Goal: Communication & Community: Answer question/provide support

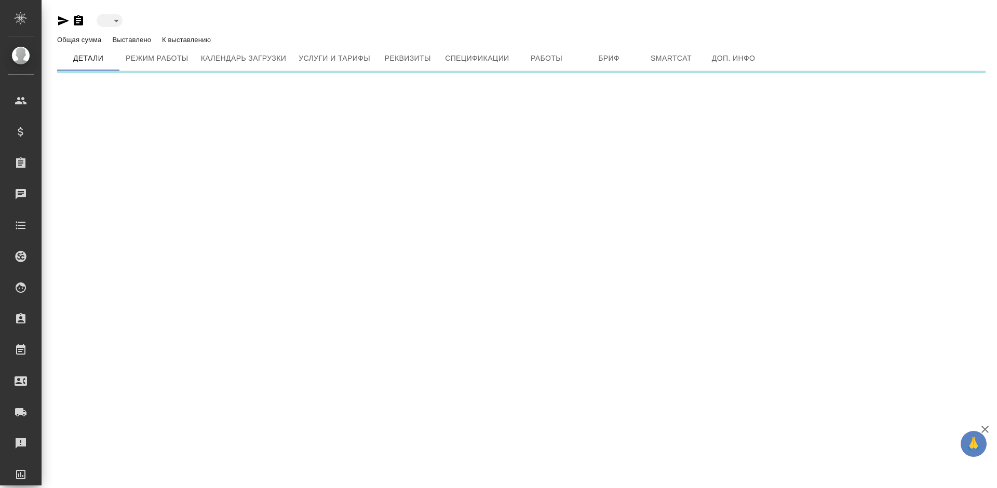
type input "active"
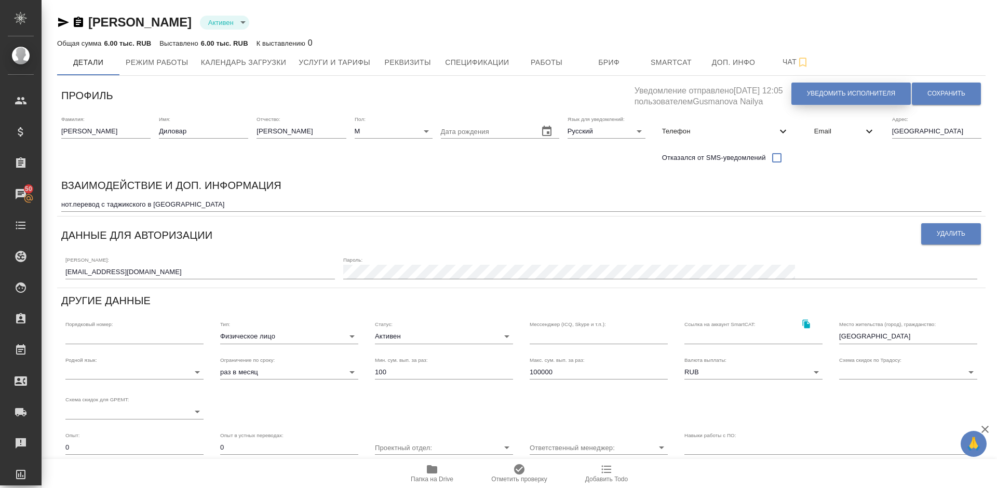
click at [838, 91] on span "Уведомить исполнителя" at bounding box center [851, 93] width 88 height 9
type textarea "Loremi dolo, Sitamet! Consectetura e seddoeius temporincid ut laboreetdol magna…"
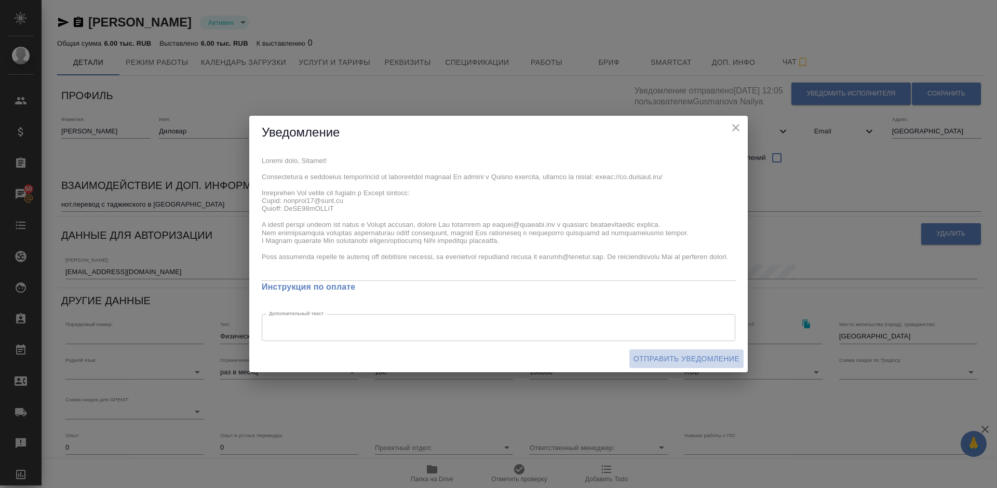
click at [673, 356] on span "Отправить уведомление" at bounding box center [687, 359] width 106 height 13
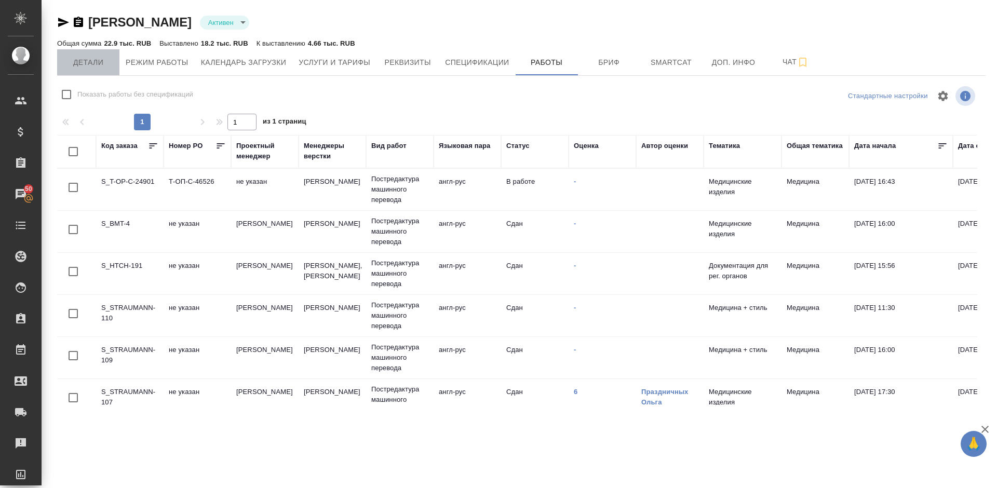
click at [99, 66] on span "Детали" at bounding box center [88, 62] width 50 height 13
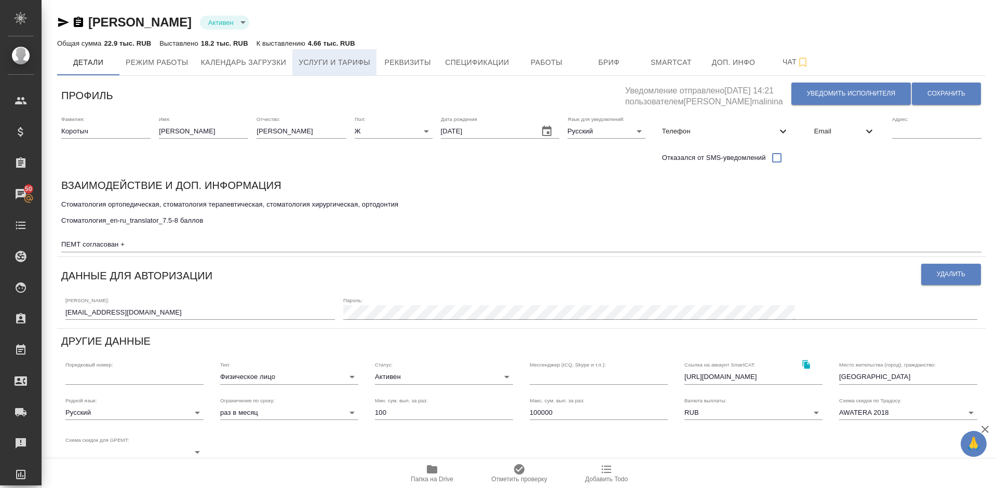
click at [371, 56] on button "Услуги и тарифы" at bounding box center [334, 62] width 84 height 26
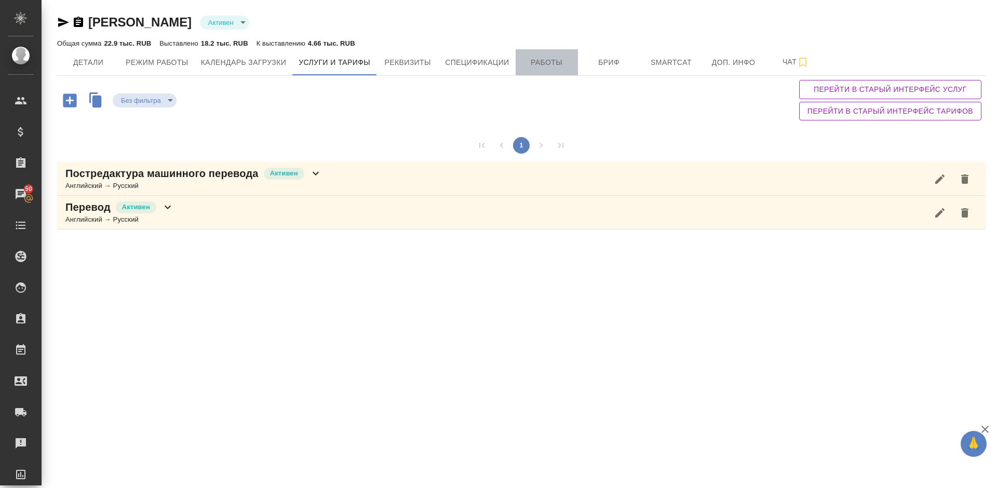
click at [558, 66] on span "Работы" at bounding box center [547, 62] width 50 height 13
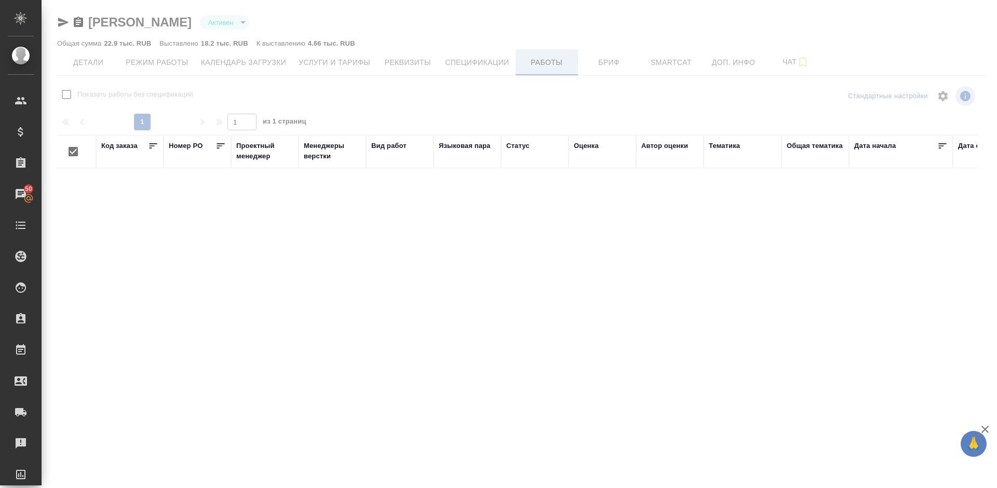
checkbox input "false"
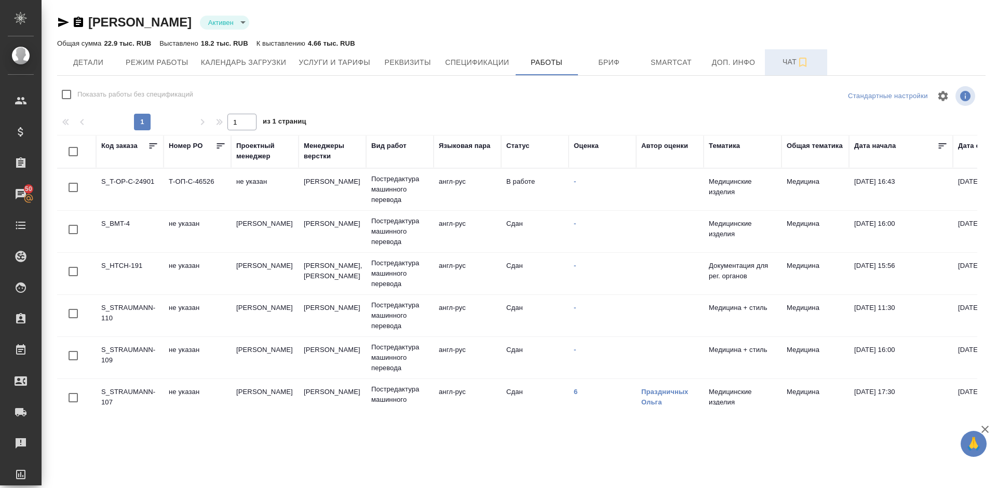
click at [780, 67] on span "Чат" at bounding box center [796, 62] width 50 height 13
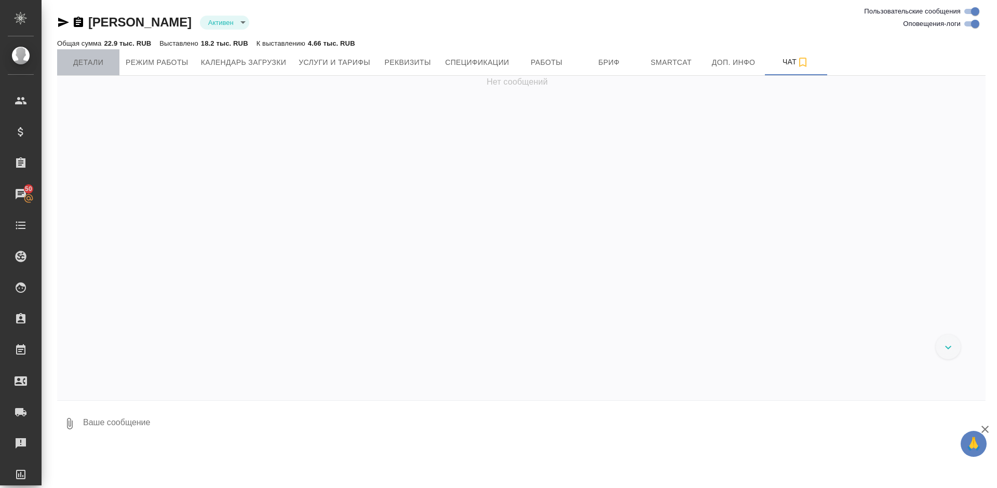
click at [85, 68] on span "Детали" at bounding box center [88, 62] width 50 height 13
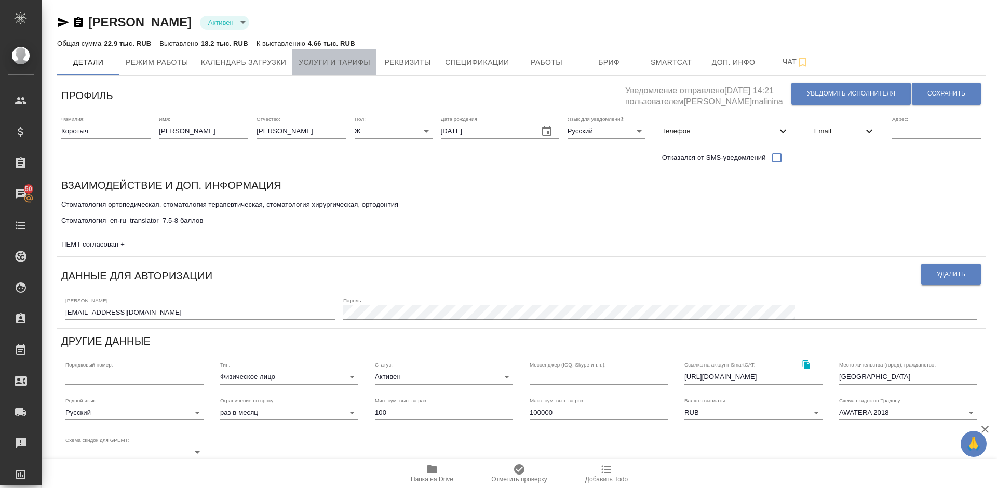
click at [363, 69] on span "Услуги и тарифы" at bounding box center [335, 62] width 72 height 13
click at [342, 65] on span "Услуги и тарифы" at bounding box center [335, 62] width 72 height 13
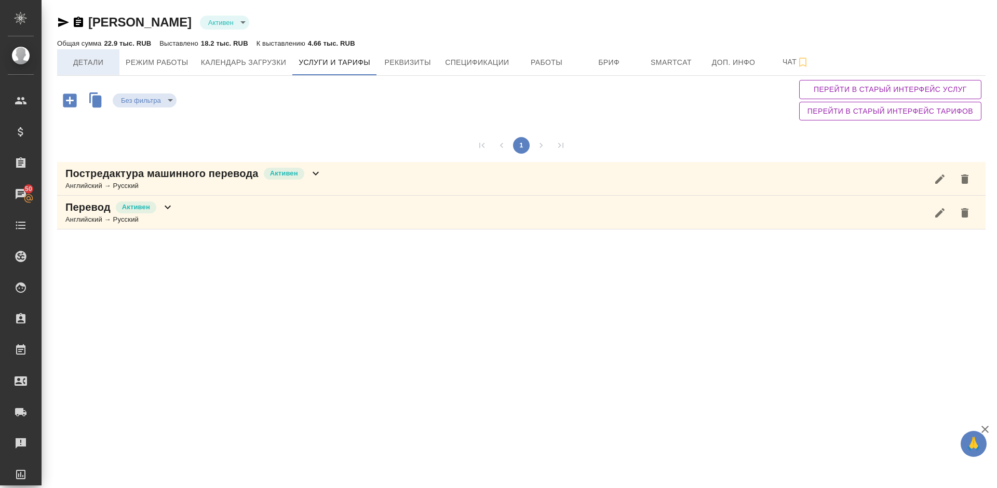
click at [99, 66] on span "Детали" at bounding box center [88, 62] width 50 height 13
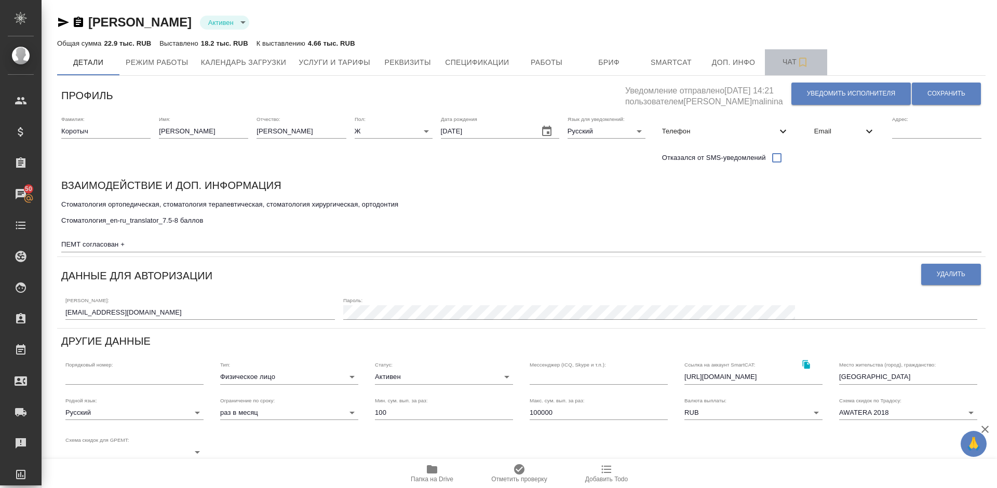
click at [783, 65] on span "Чат" at bounding box center [796, 62] width 50 height 13
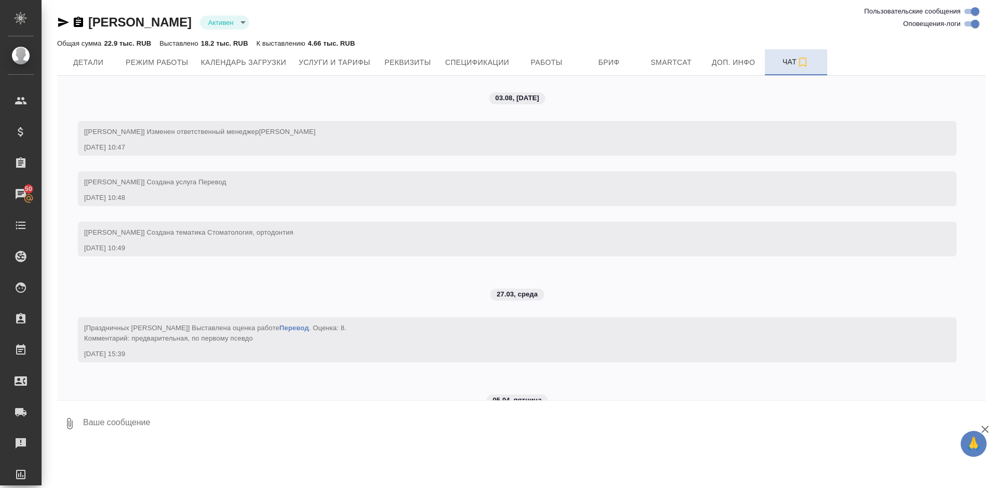
scroll to position [1544, 0]
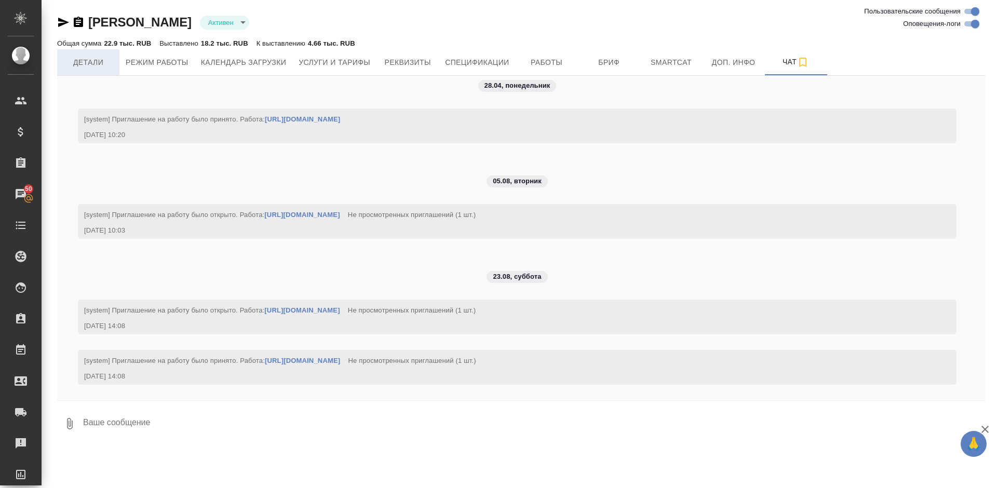
click at [98, 57] on span "Детали" at bounding box center [88, 62] width 50 height 13
